Goal: Information Seeking & Learning: Check status

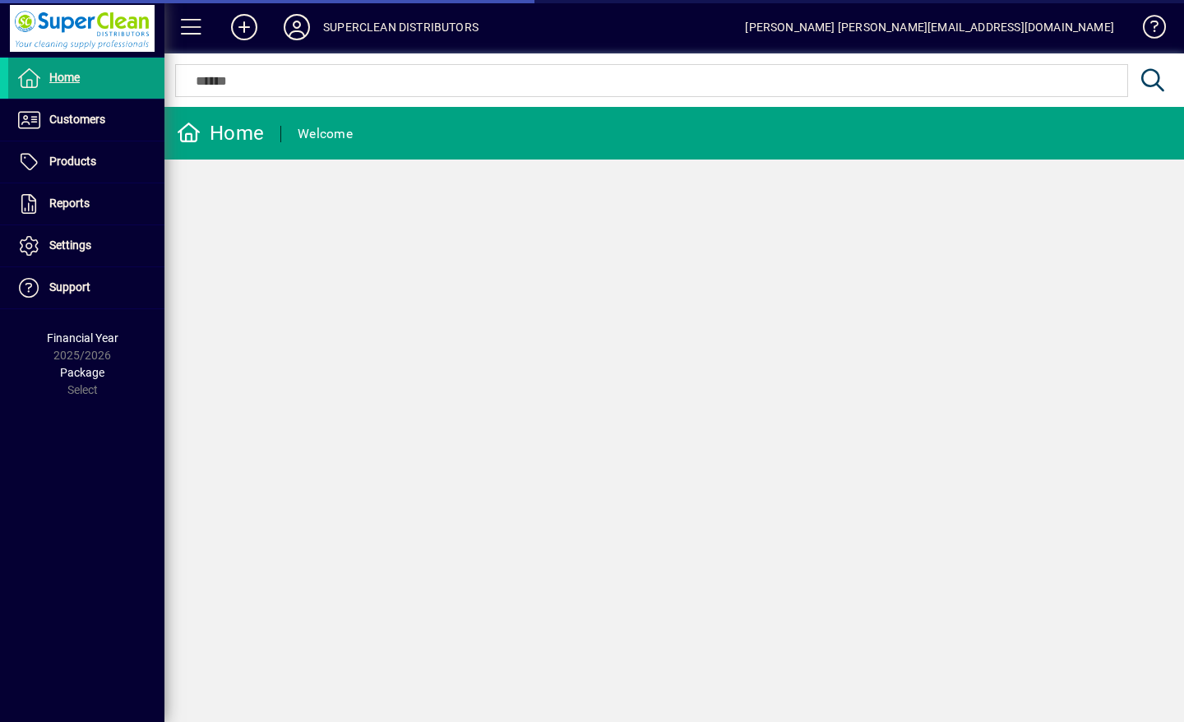
click at [94, 122] on span "Customers" at bounding box center [77, 119] width 56 height 13
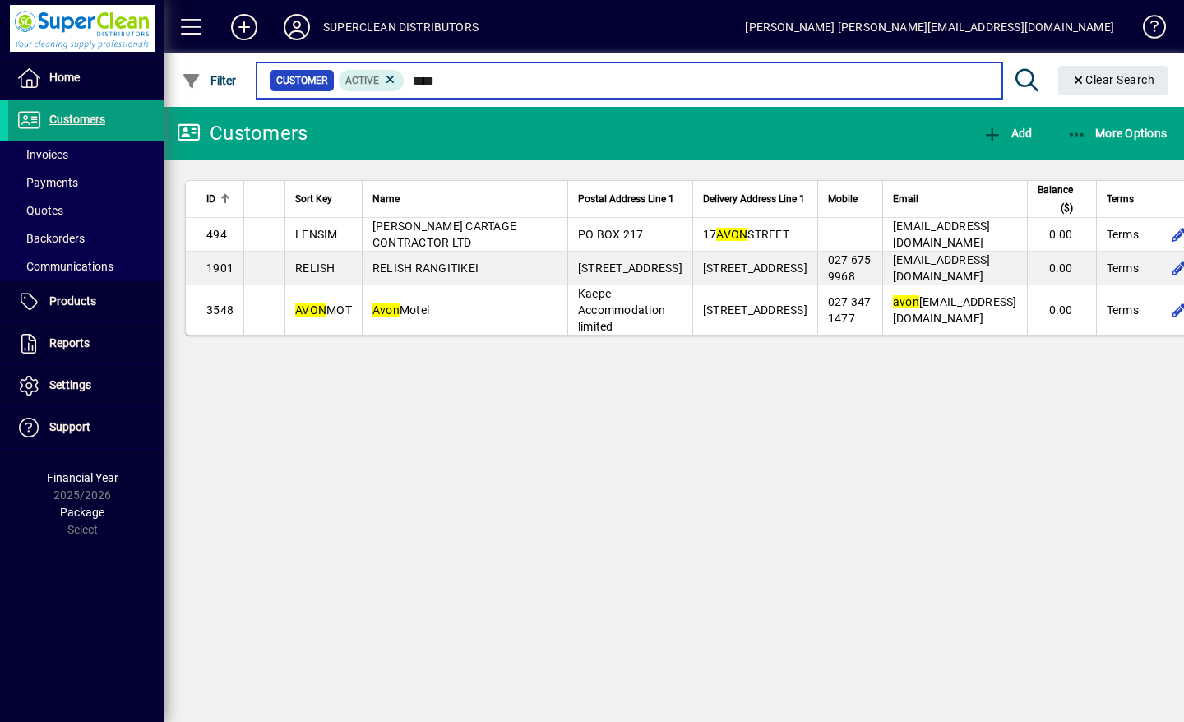
type input "****"
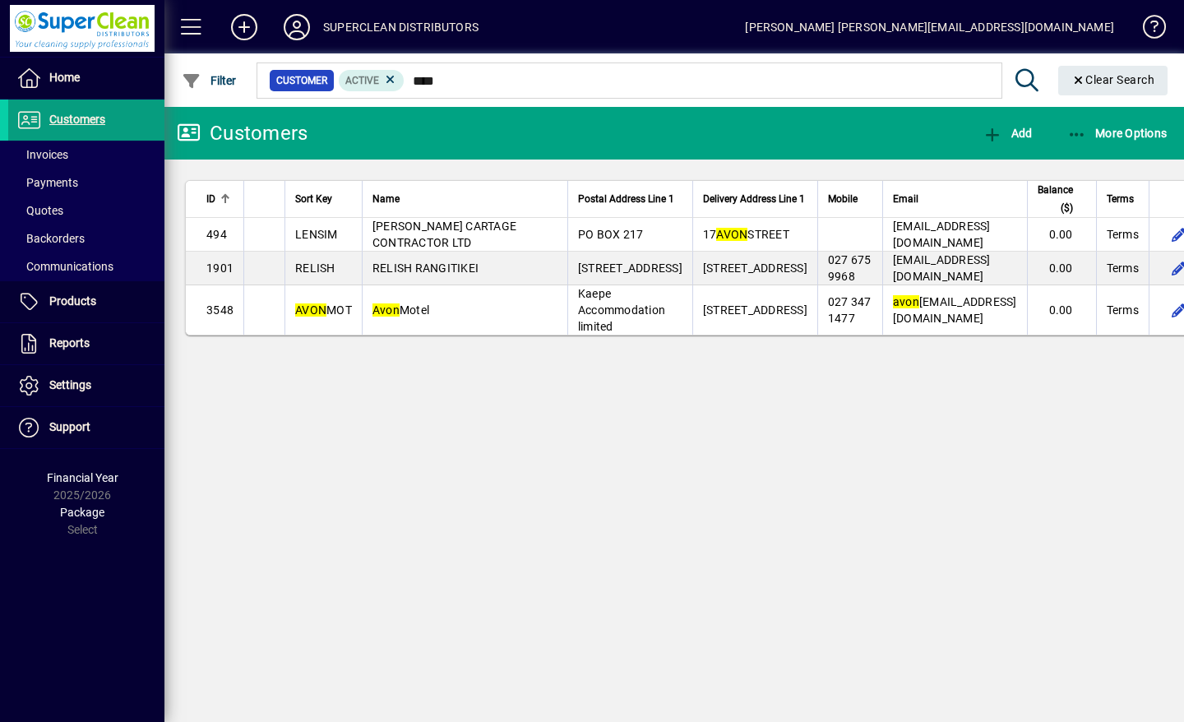
click at [422, 335] on td "Avon Motel" at bounding box center [464, 309] width 205 height 49
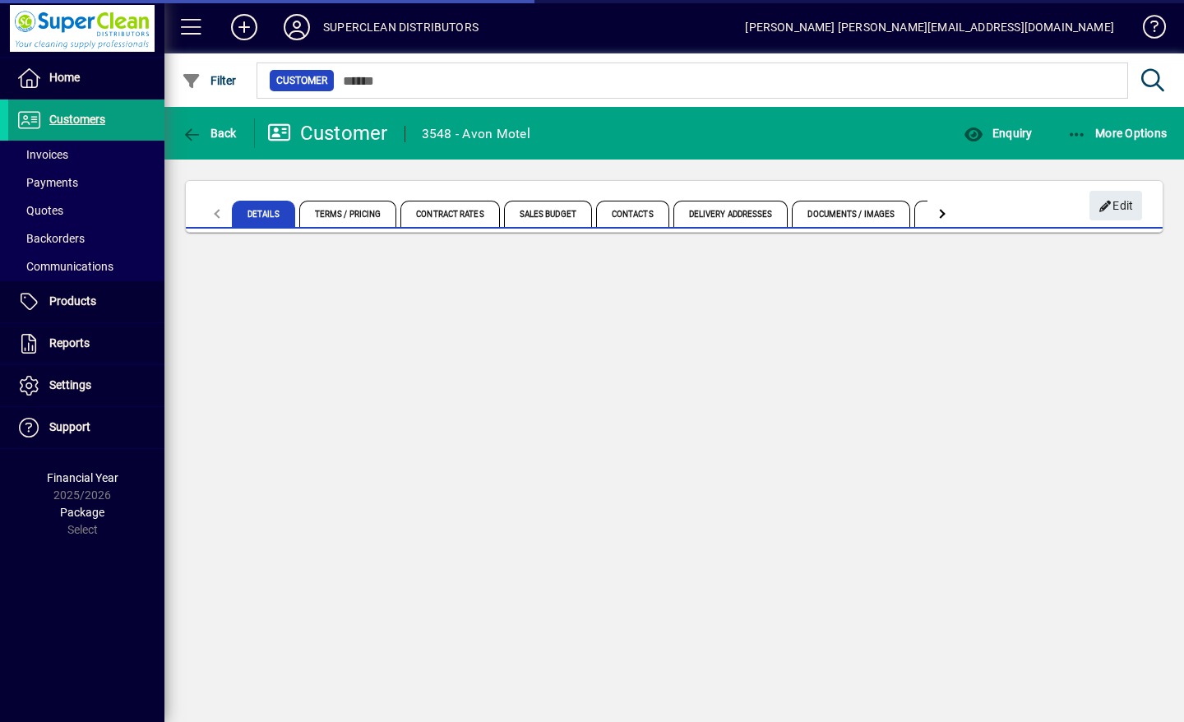
click at [1003, 134] on span "Enquiry" at bounding box center [997, 133] width 68 height 13
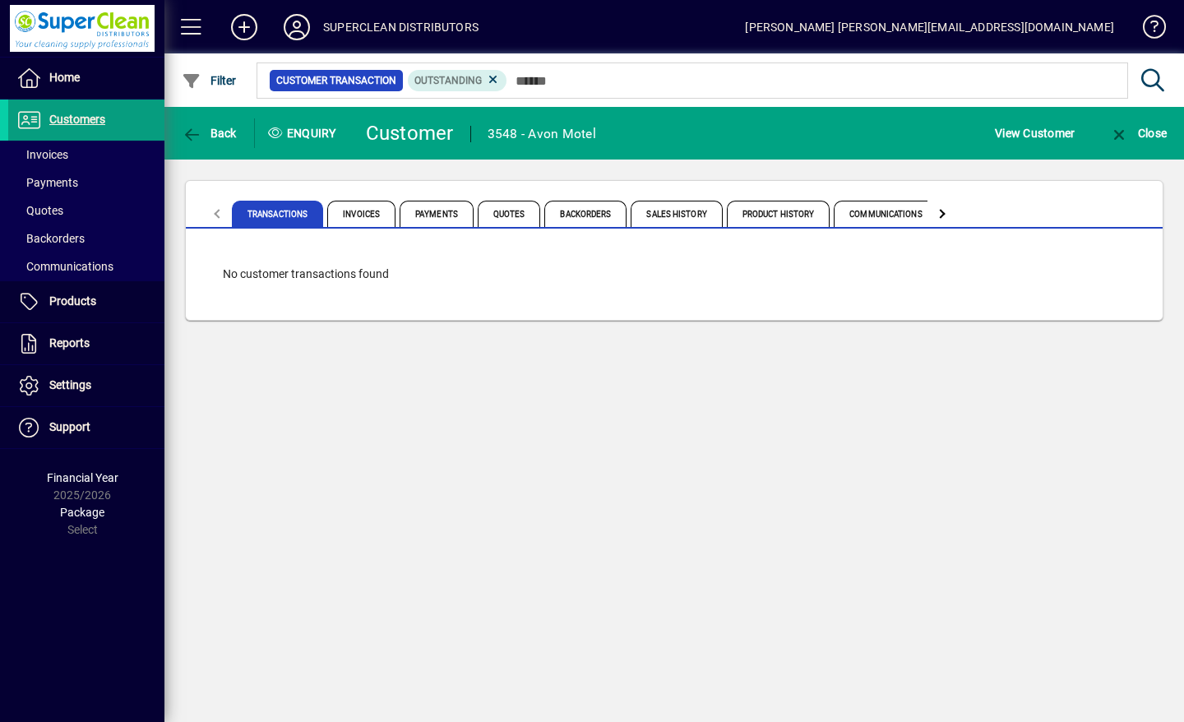
click at [775, 215] on span "Product History" at bounding box center [779, 214] width 104 height 26
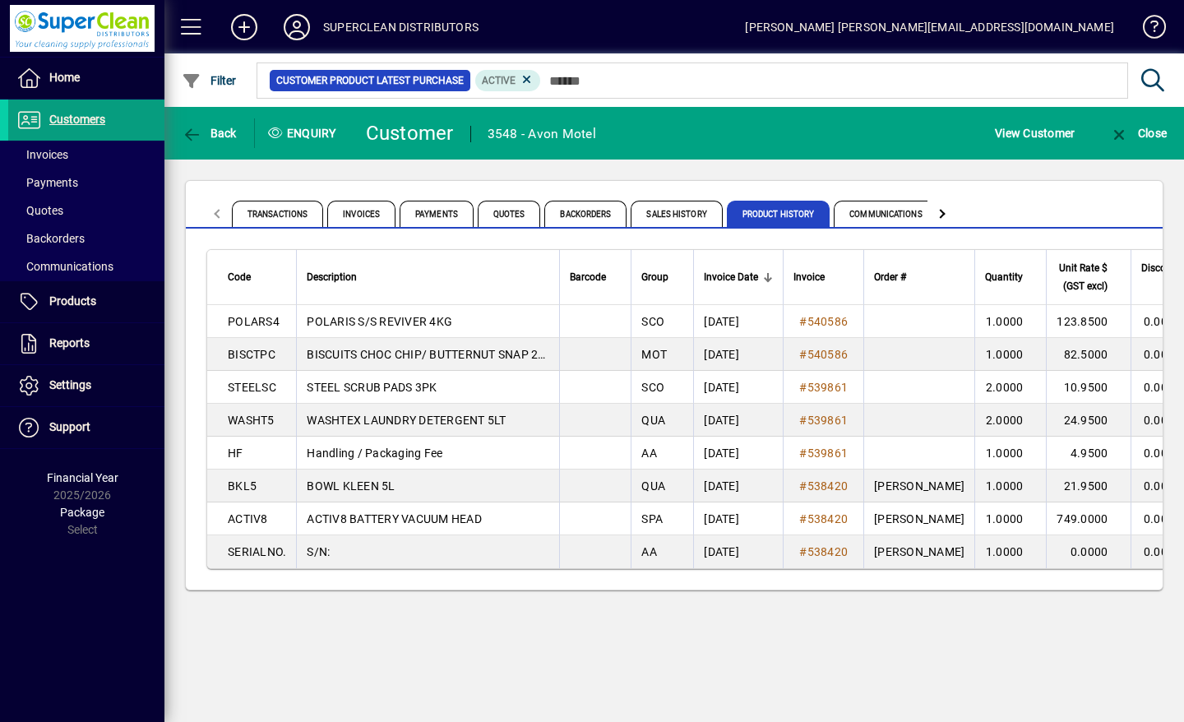
click at [302, 23] on icon at bounding box center [296, 27] width 33 height 26
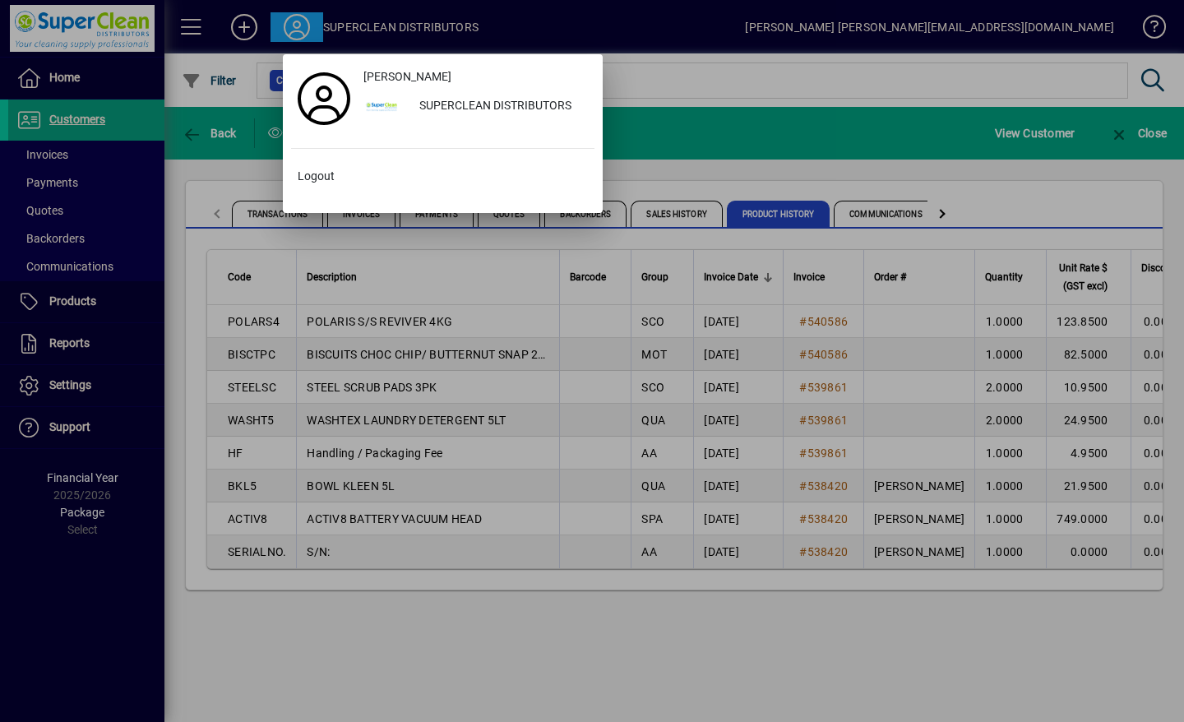
click at [318, 178] on span "Logout" at bounding box center [316, 176] width 37 height 17
